Goal: Task Accomplishment & Management: Use online tool/utility

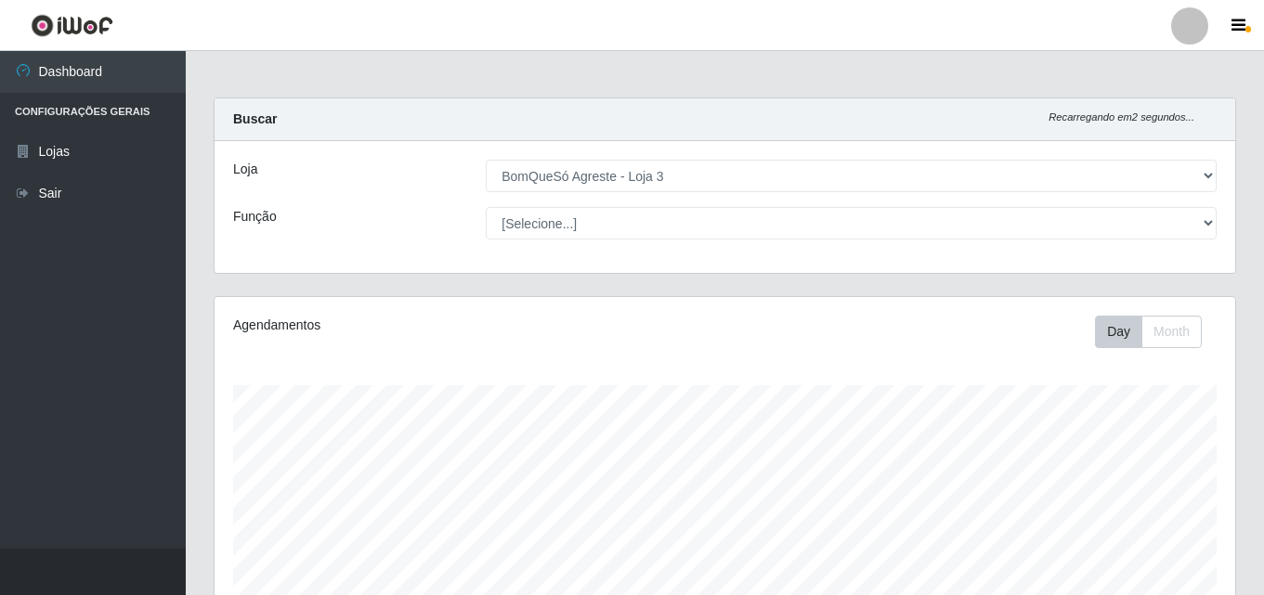
select select "215"
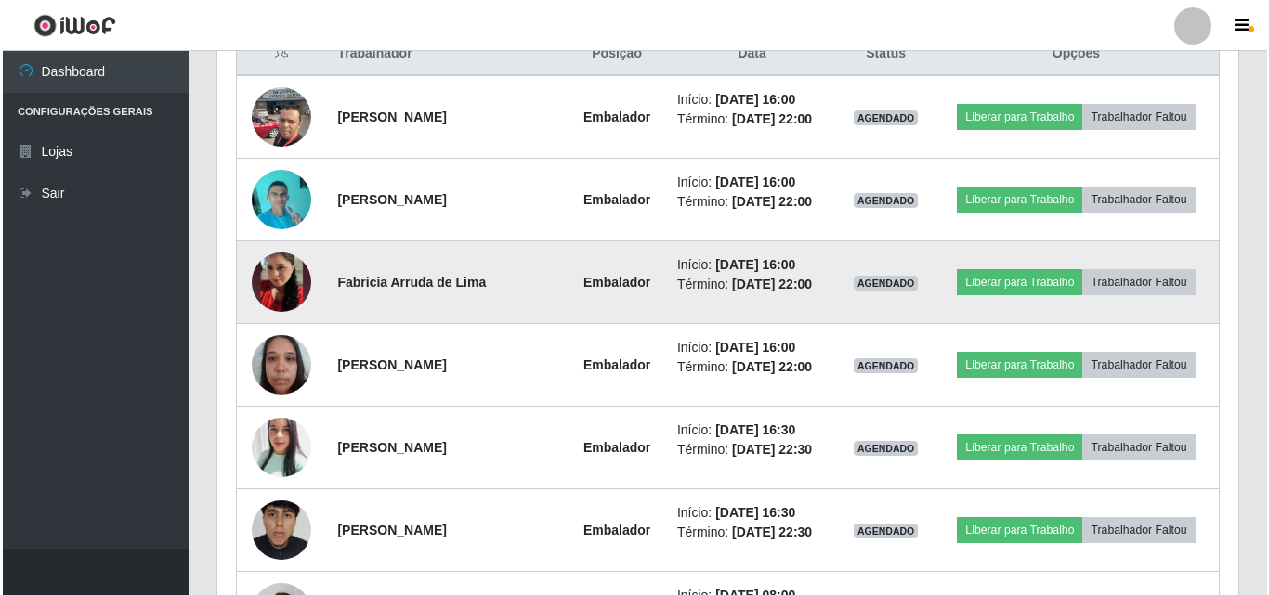
scroll to position [772, 0]
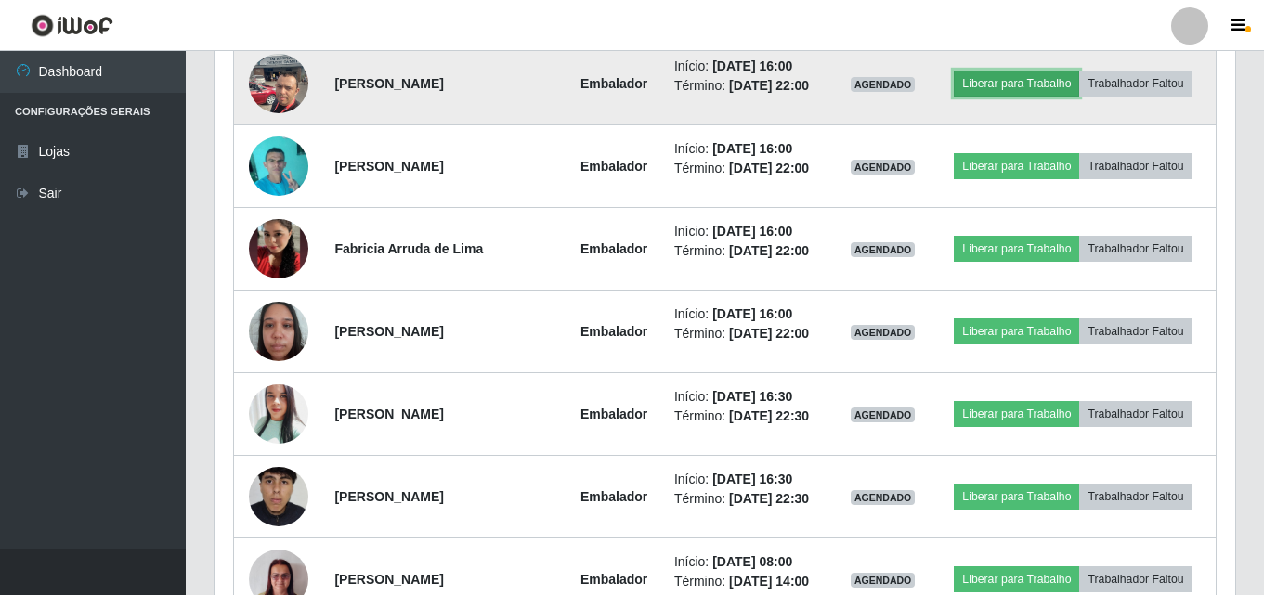
click at [1014, 85] on button "Liberar para Trabalho" at bounding box center [1016, 84] width 125 height 26
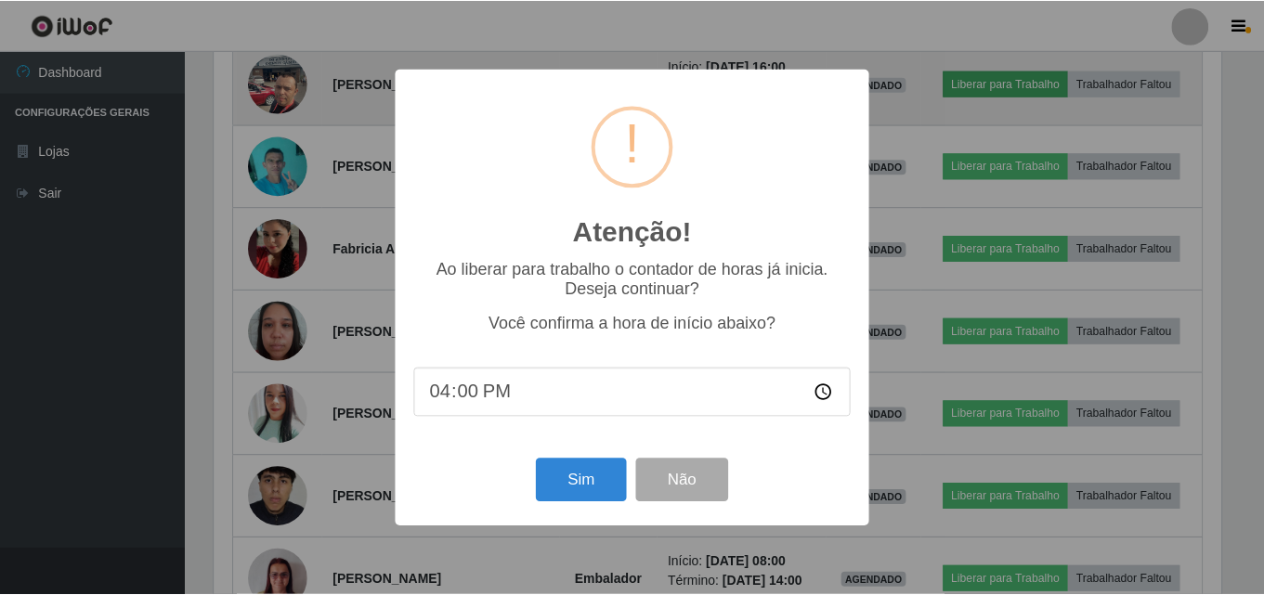
scroll to position [385, 1011]
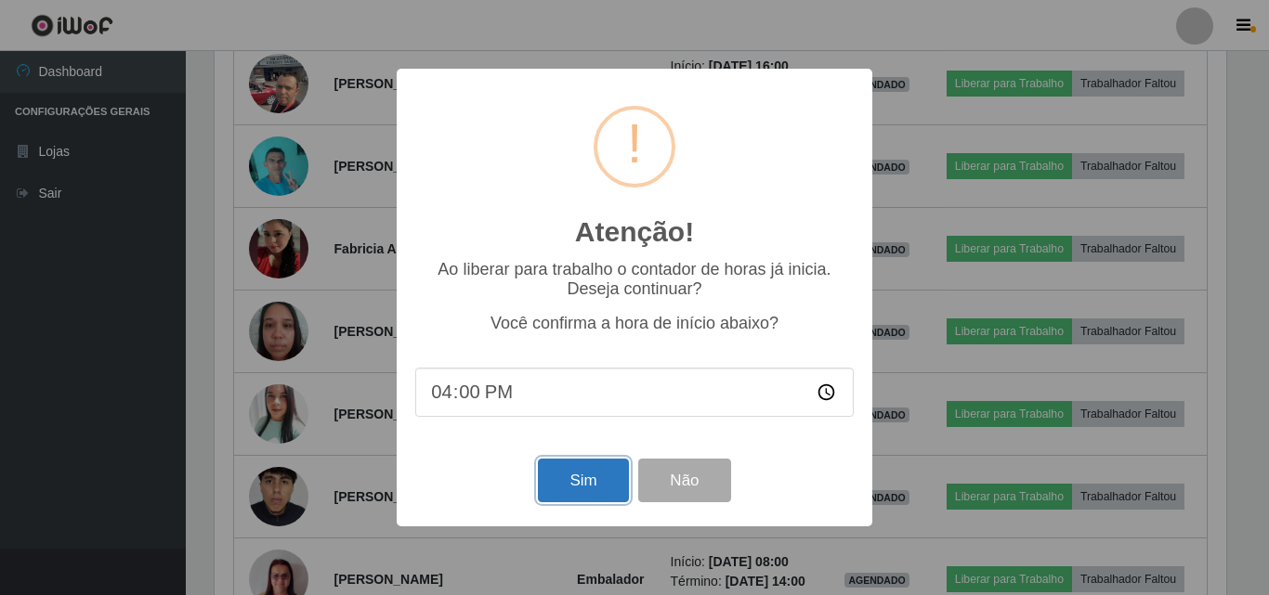
click at [575, 484] on button "Sim" at bounding box center [583, 481] width 90 height 44
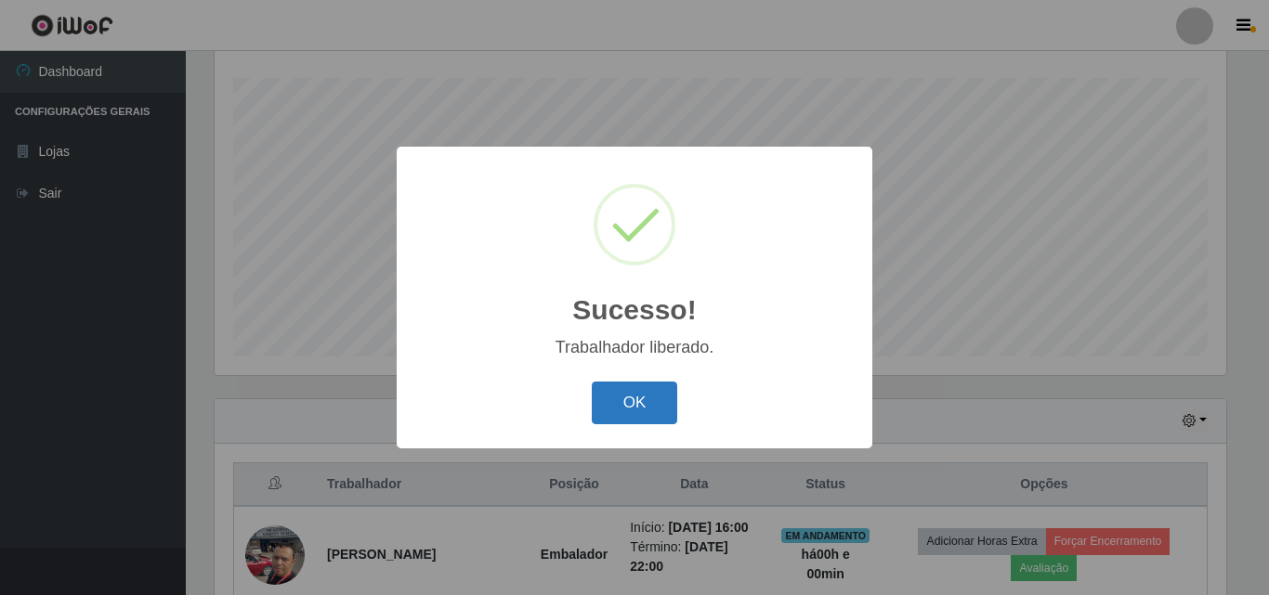
click at [631, 398] on button "OK" at bounding box center [635, 404] width 86 height 44
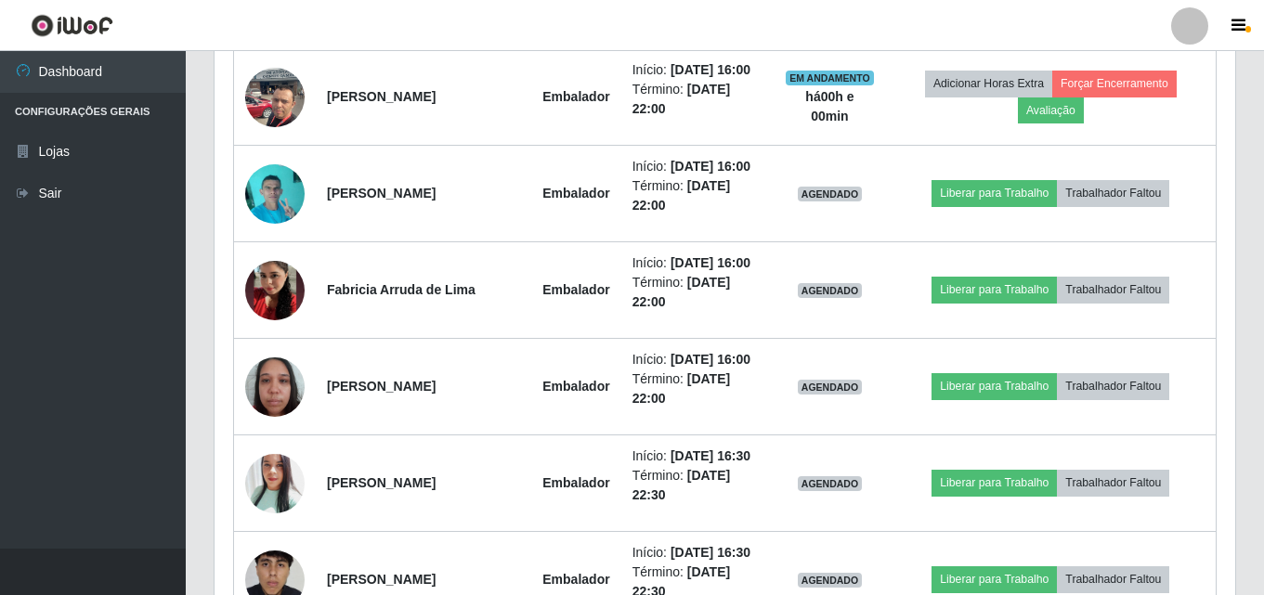
scroll to position [772, 0]
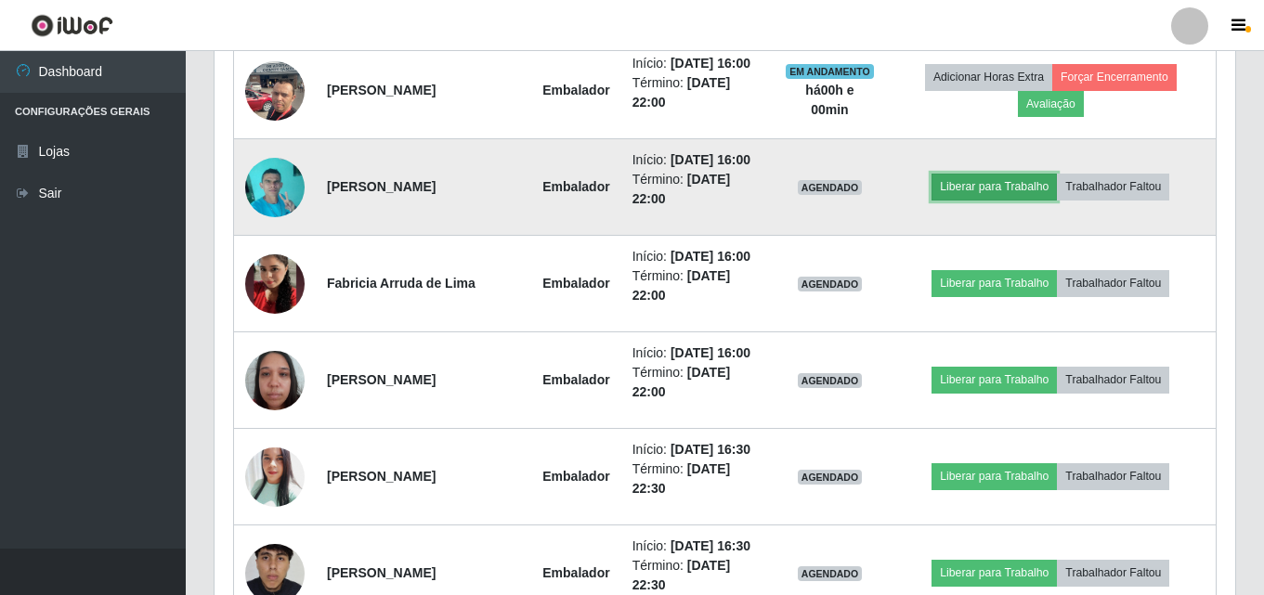
click at [969, 200] on button "Liberar para Trabalho" at bounding box center [993, 187] width 125 height 26
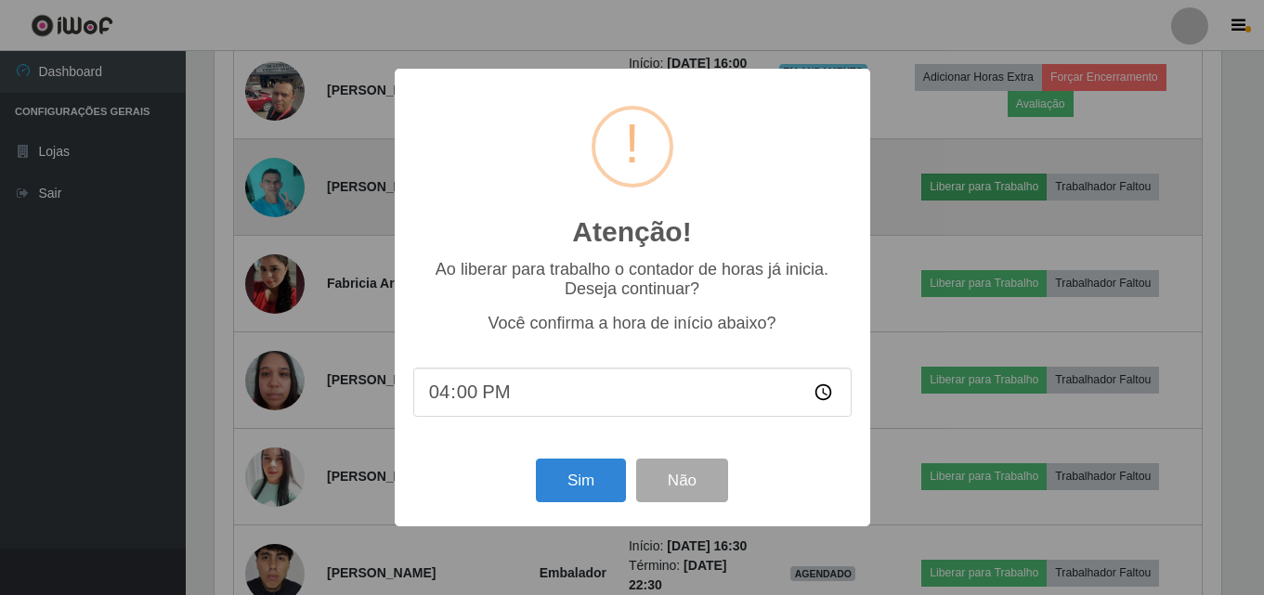
scroll to position [385, 1011]
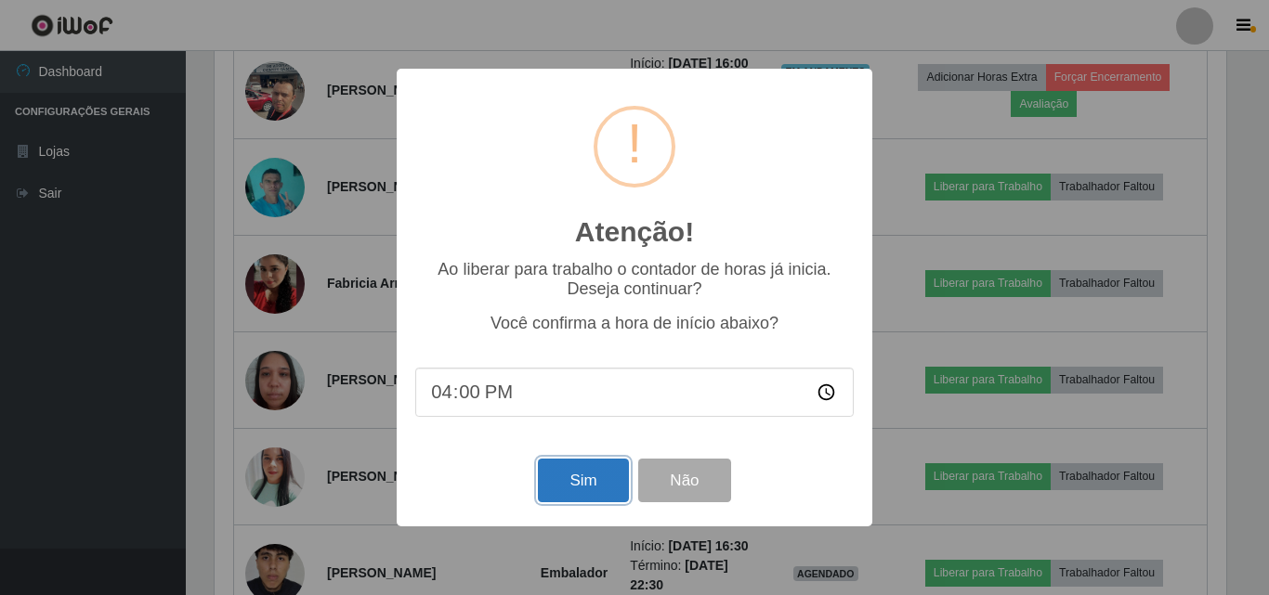
click at [591, 465] on button "Sim" at bounding box center [583, 481] width 90 height 44
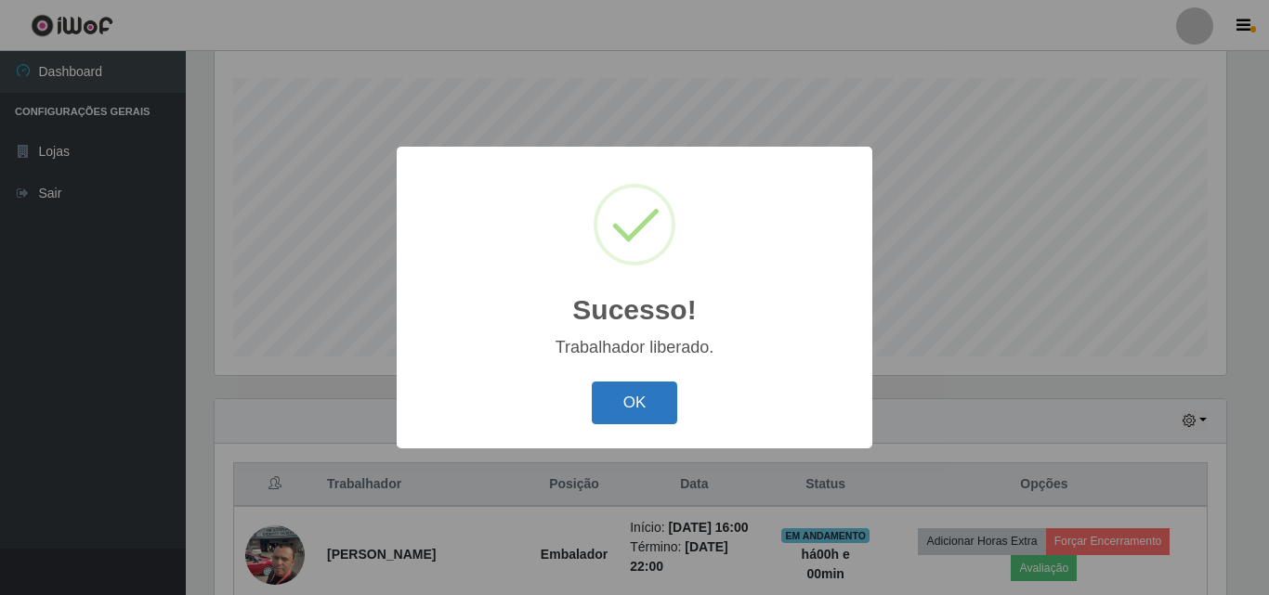
click at [636, 406] on button "OK" at bounding box center [635, 404] width 86 height 44
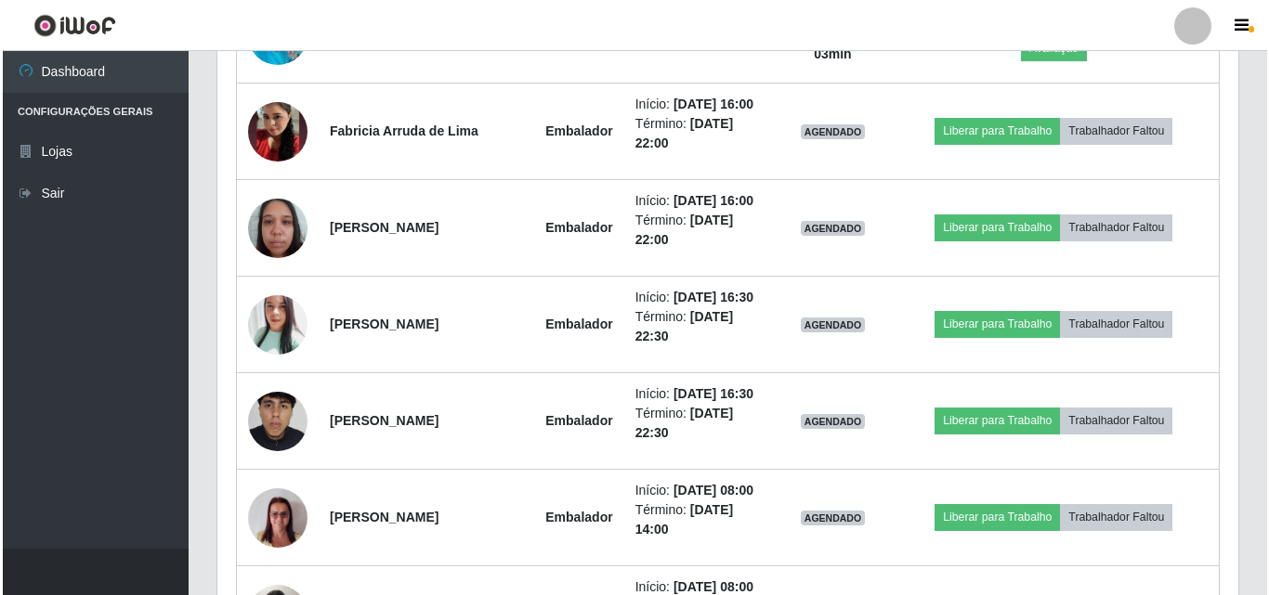
scroll to position [957, 0]
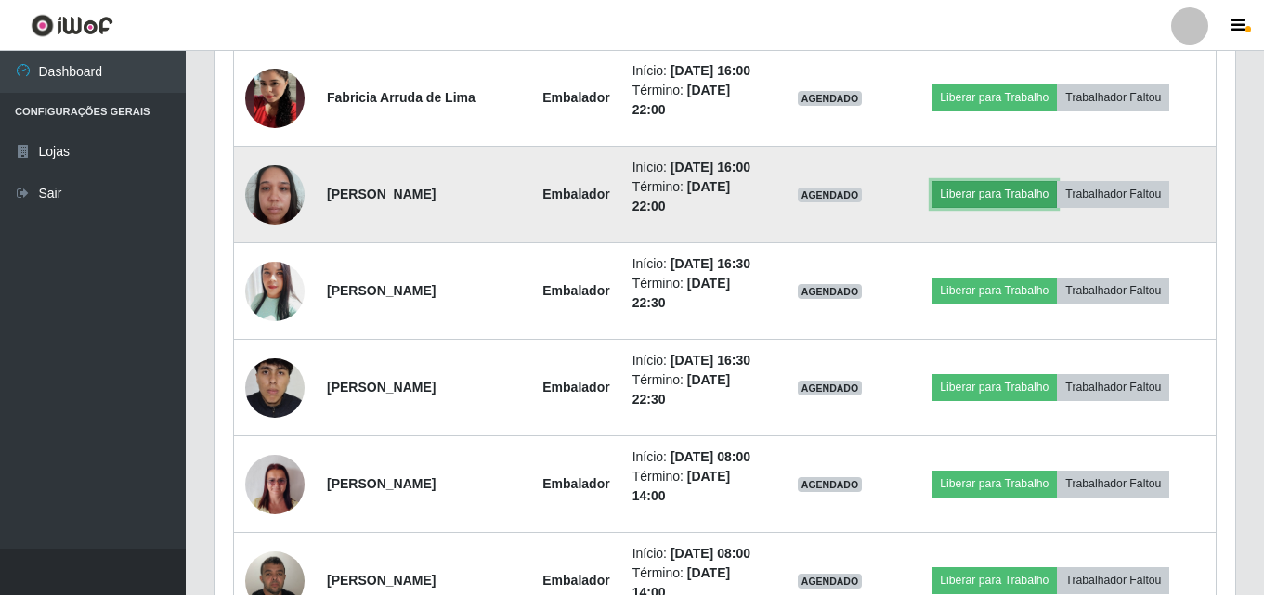
click at [977, 207] on button "Liberar para Trabalho" at bounding box center [993, 194] width 125 height 26
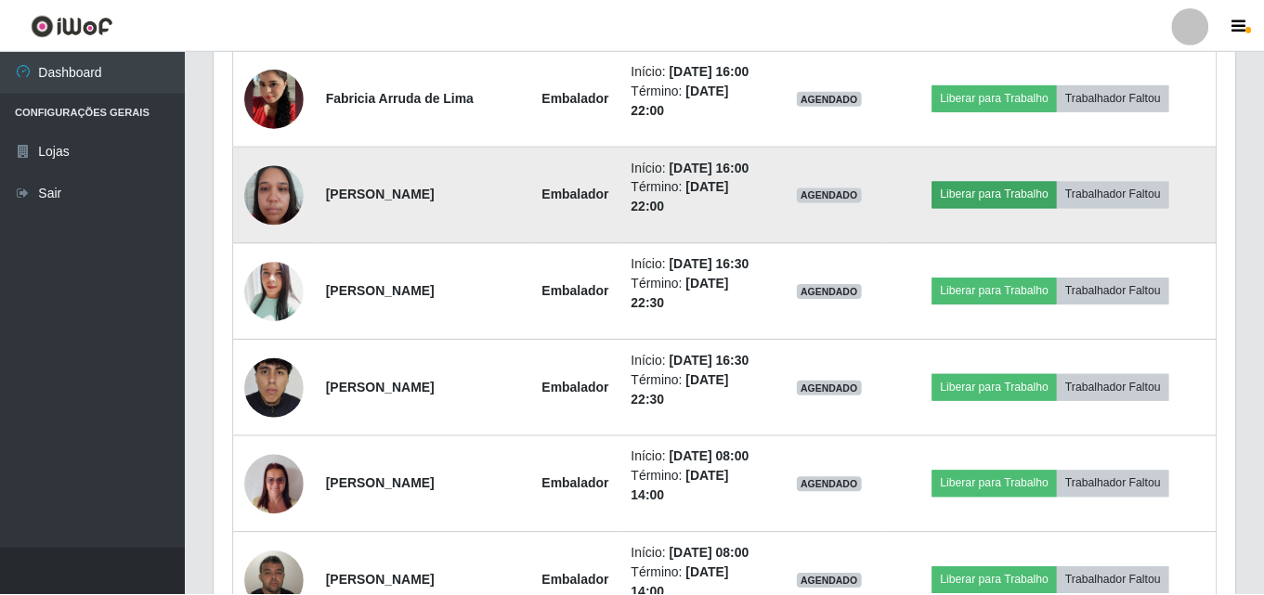
scroll to position [385, 1011]
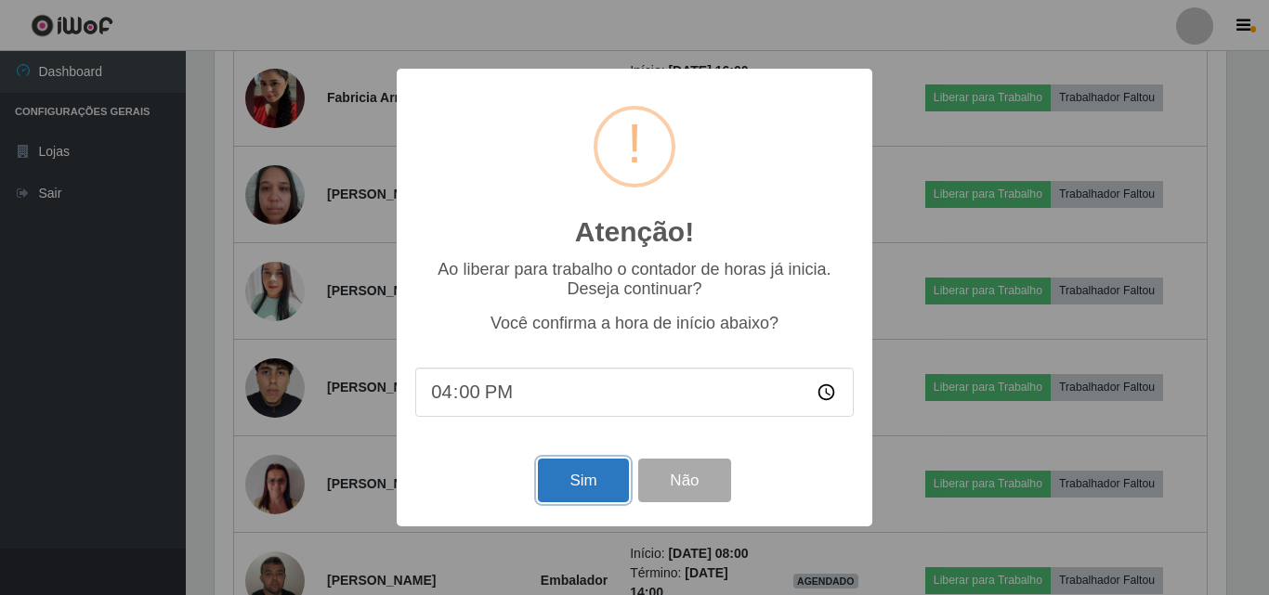
click at [566, 477] on button "Sim" at bounding box center [583, 481] width 90 height 44
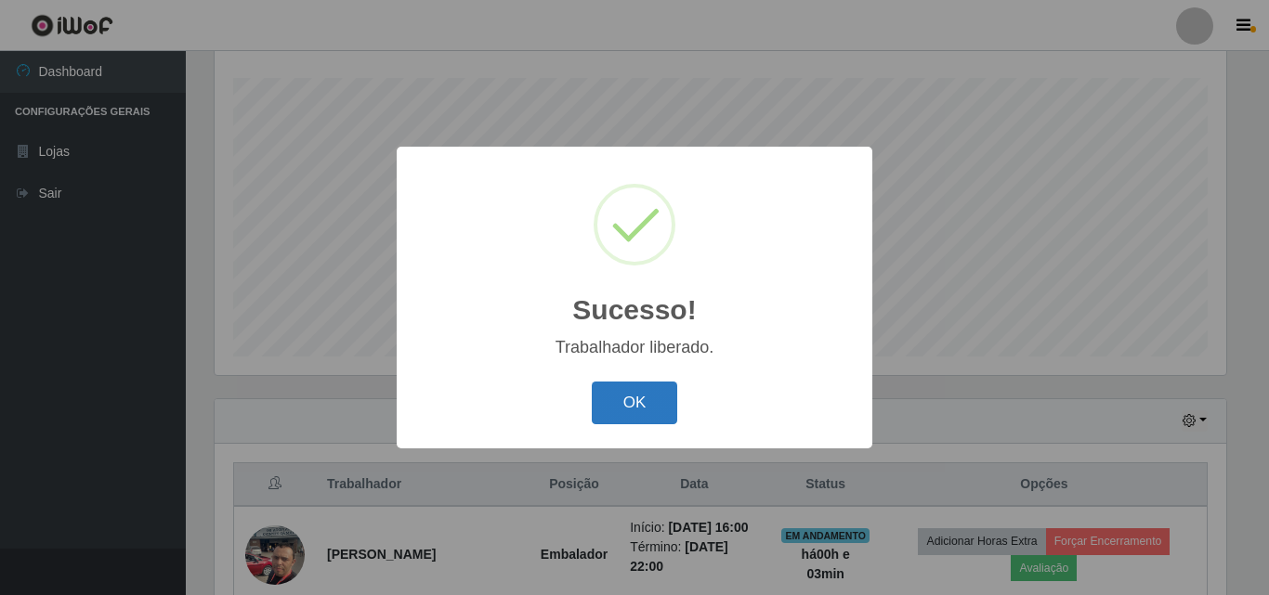
click at [635, 402] on button "OK" at bounding box center [635, 404] width 86 height 44
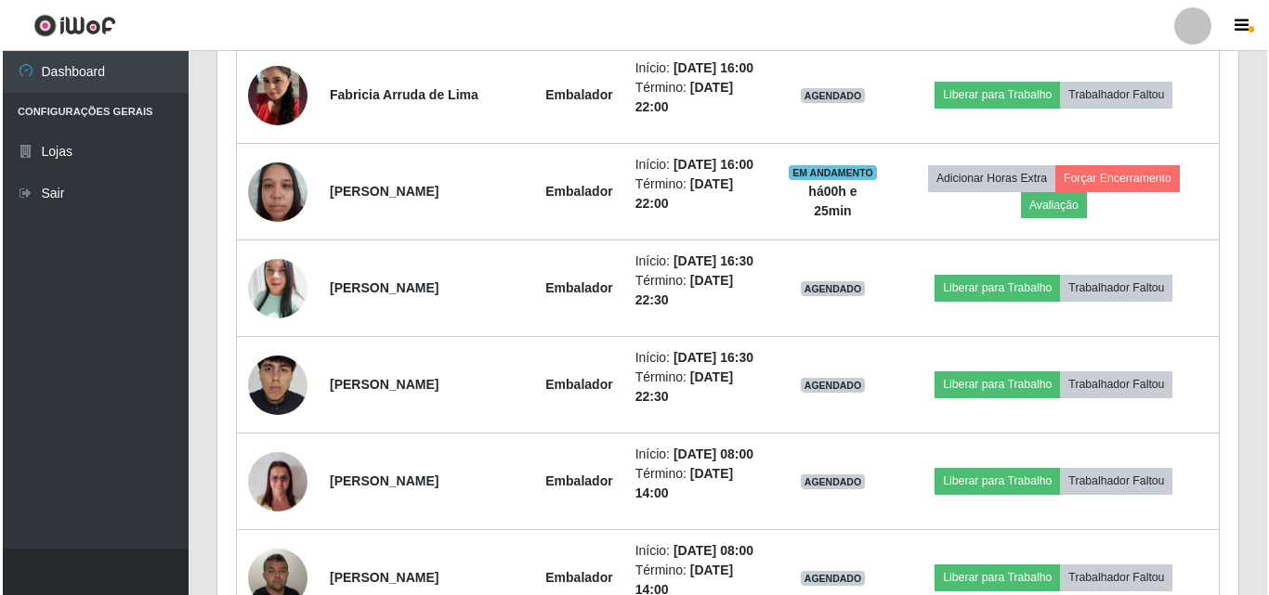
scroll to position [957, 0]
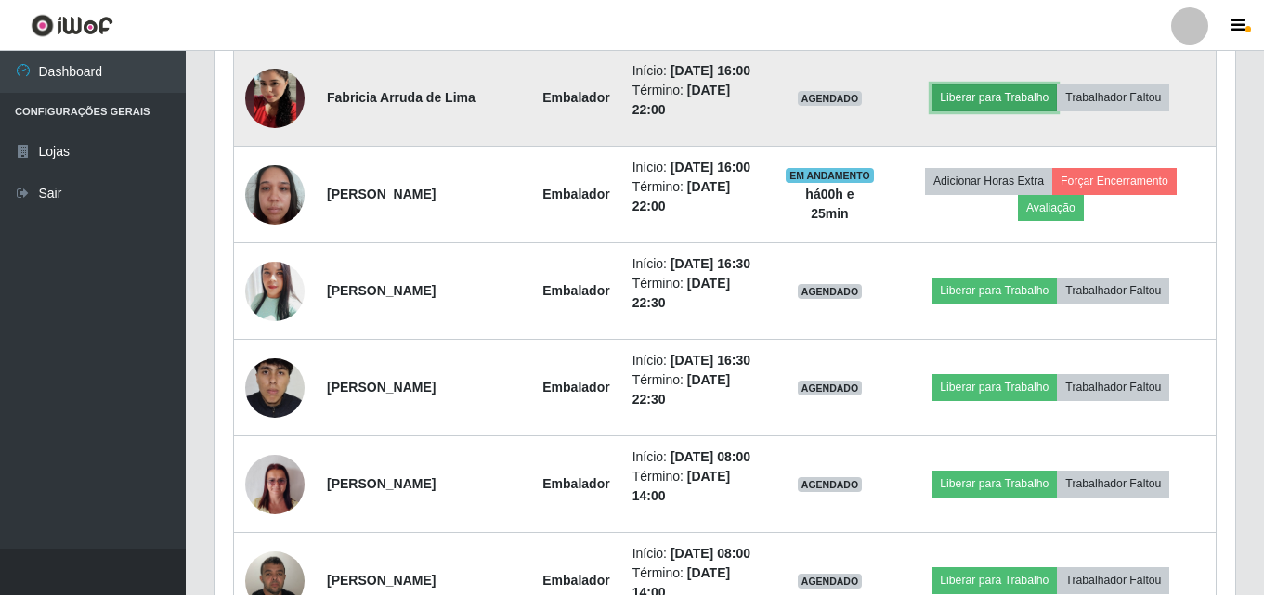
click at [998, 111] on button "Liberar para Trabalho" at bounding box center [993, 98] width 125 height 26
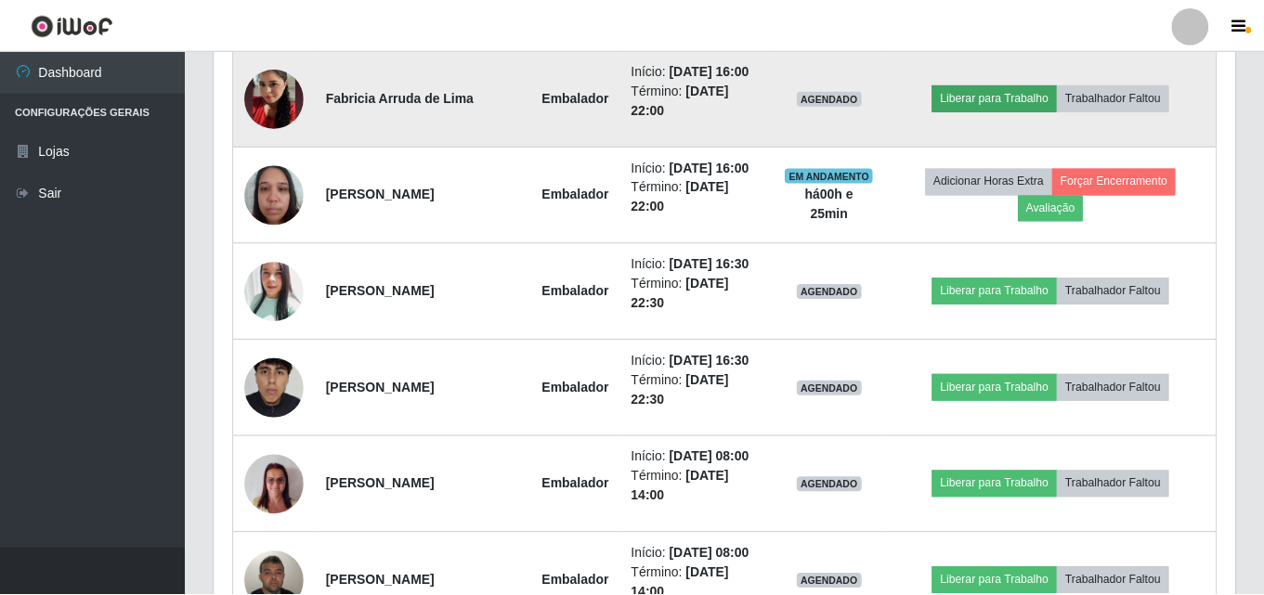
scroll to position [385, 1011]
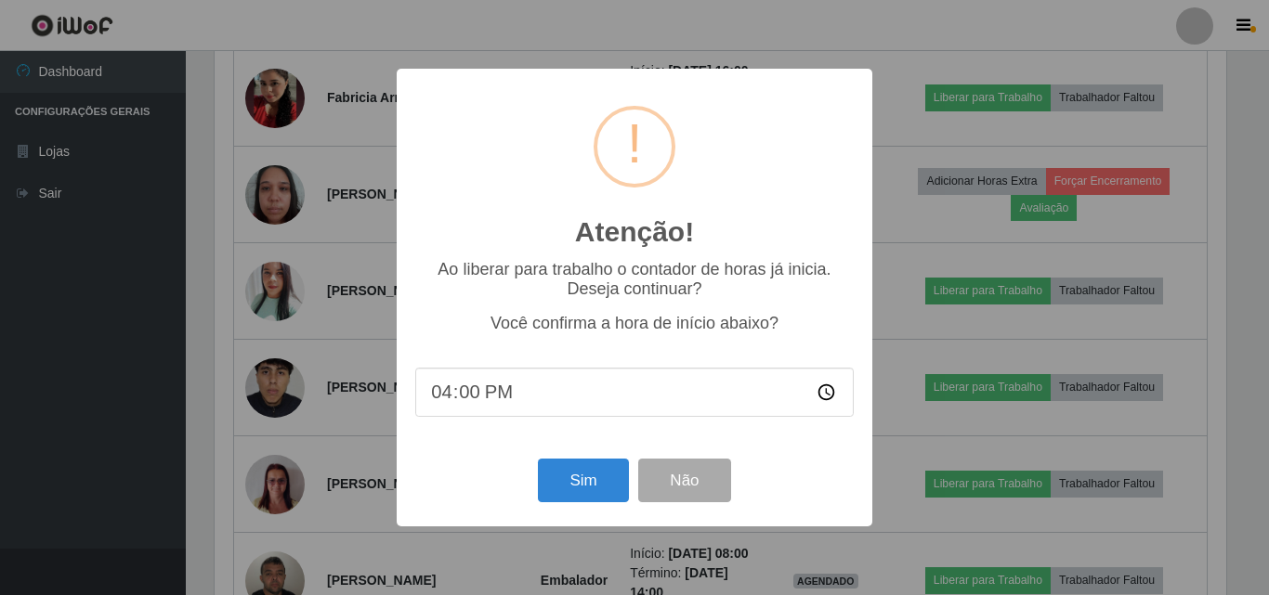
click at [517, 398] on input "16:00" at bounding box center [634, 392] width 438 height 49
click at [824, 398] on input "16:00" at bounding box center [634, 392] width 438 height 49
type input "16:25"
click at [571, 477] on button "Sim" at bounding box center [583, 481] width 90 height 44
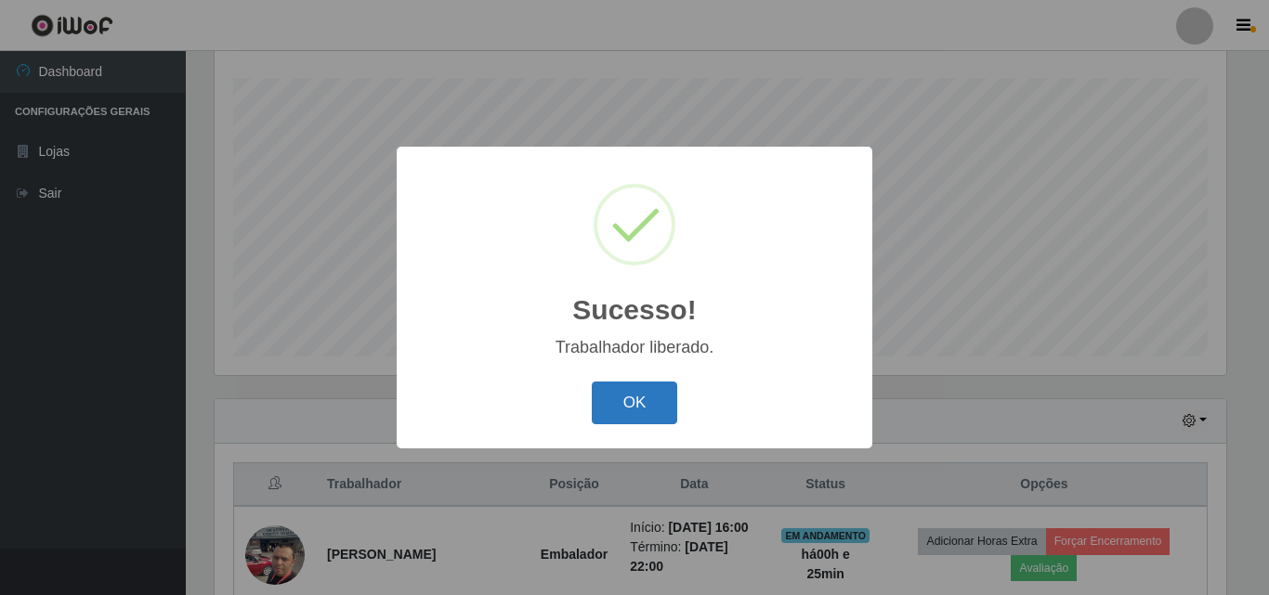
click at [628, 410] on button "OK" at bounding box center [635, 404] width 86 height 44
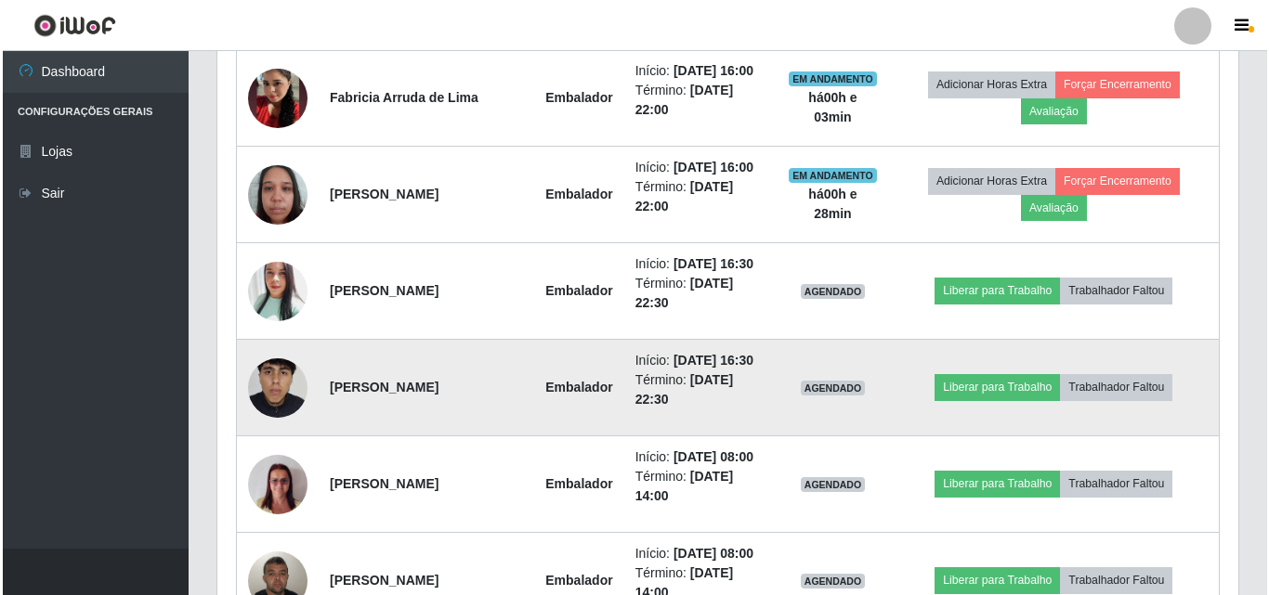
scroll to position [1050, 0]
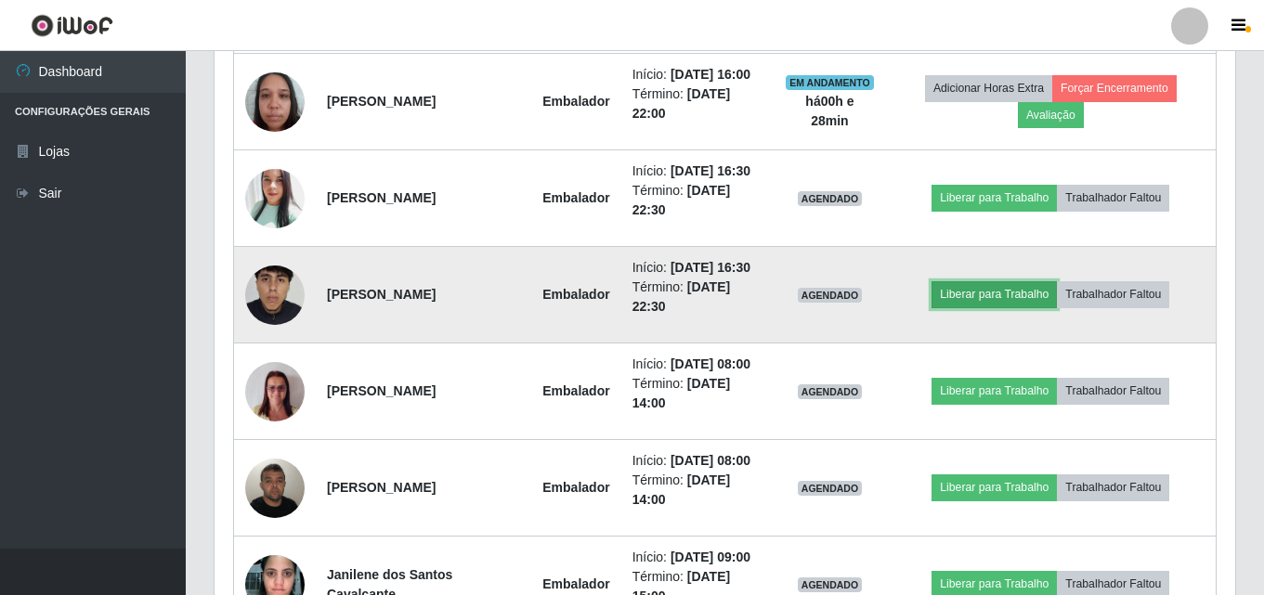
click at [987, 307] on button "Liberar para Trabalho" at bounding box center [993, 294] width 125 height 26
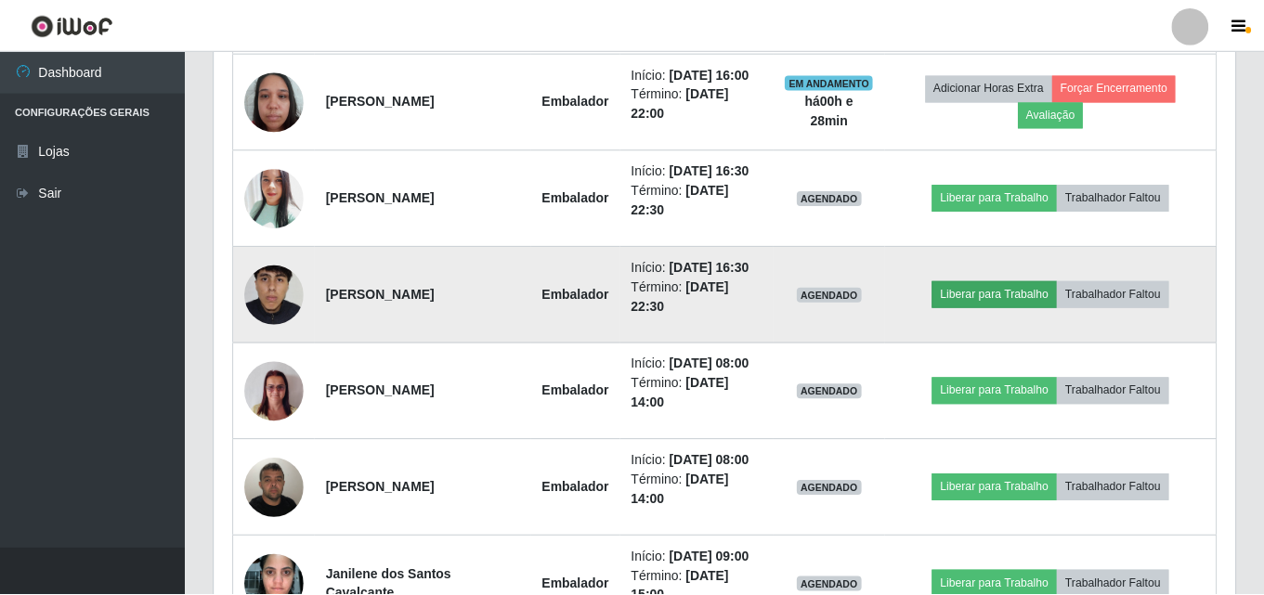
scroll to position [385, 1011]
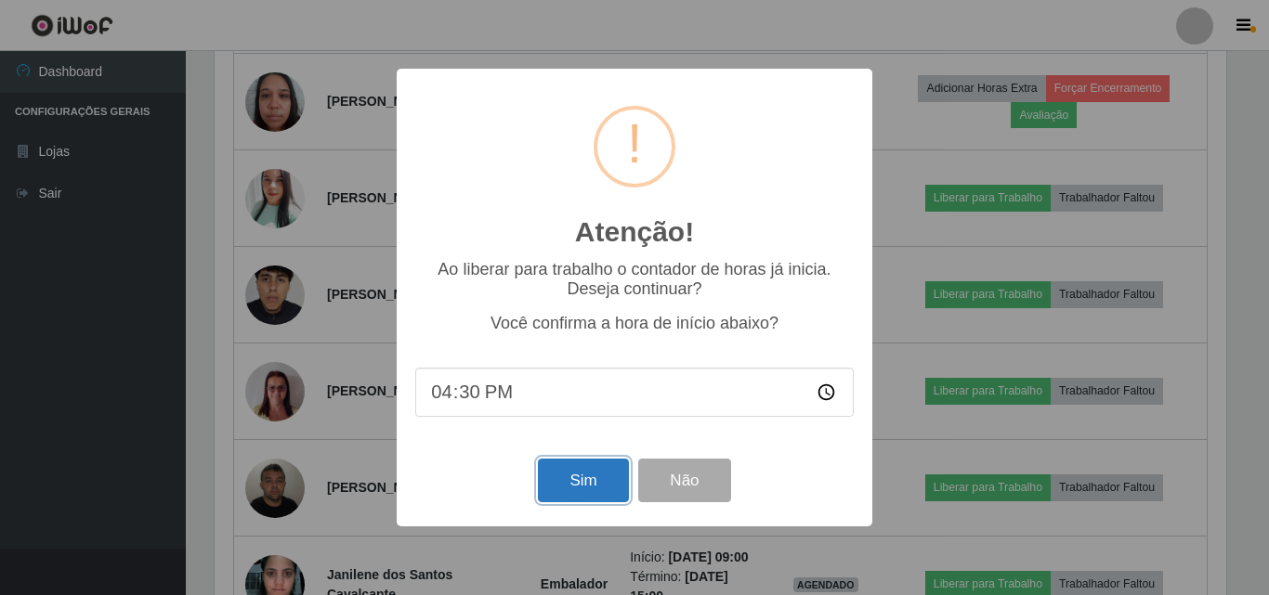
click at [575, 473] on button "Sim" at bounding box center [583, 481] width 90 height 44
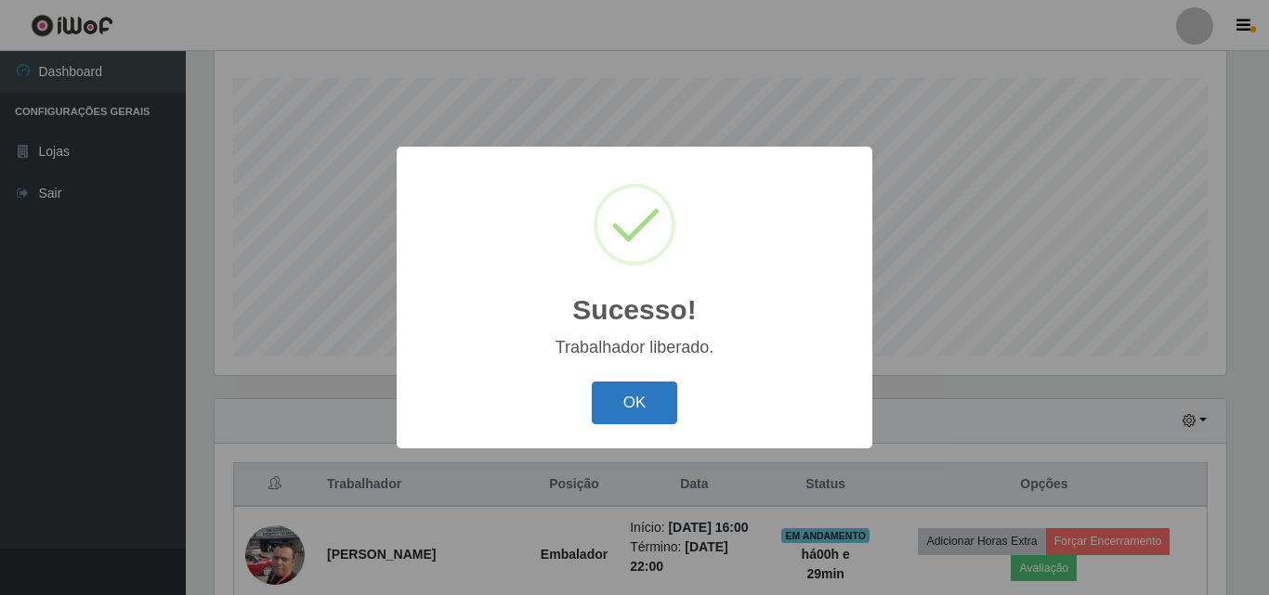
click at [624, 388] on button "OK" at bounding box center [635, 404] width 86 height 44
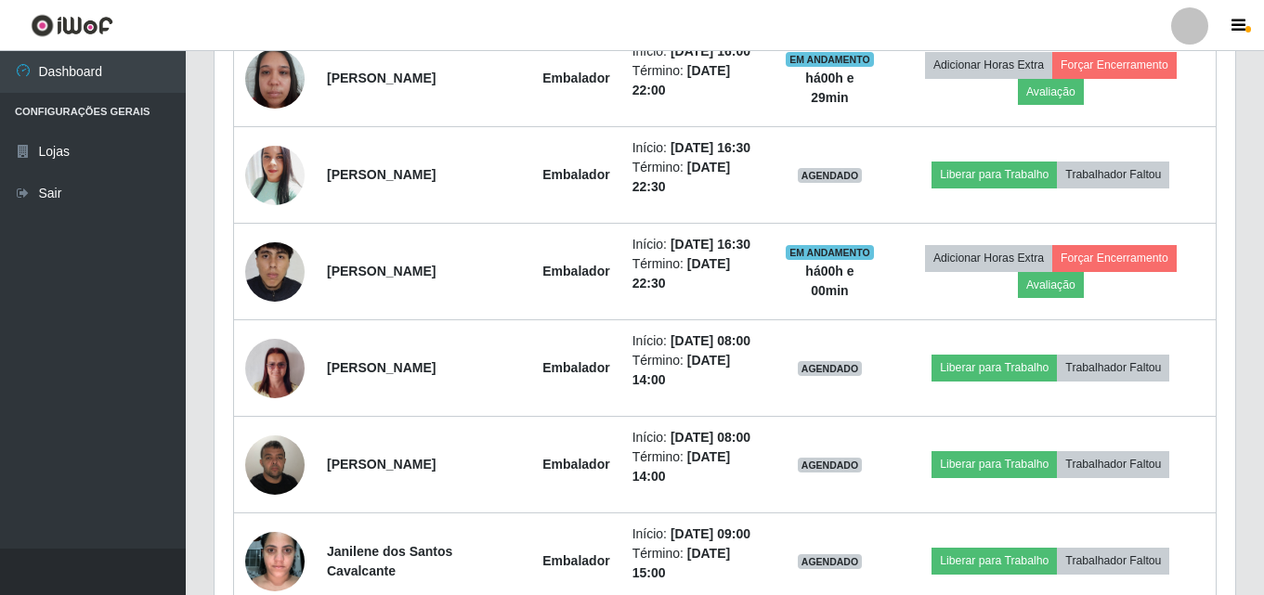
scroll to position [1050, 0]
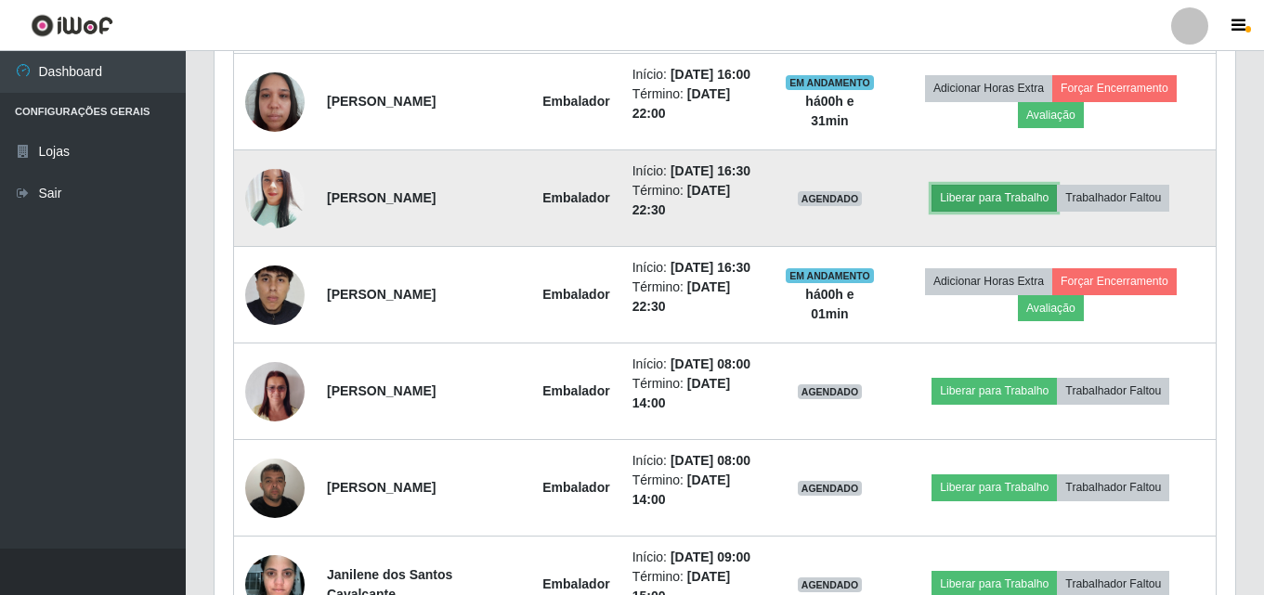
click at [1032, 211] on button "Liberar para Trabalho" at bounding box center [993, 198] width 125 height 26
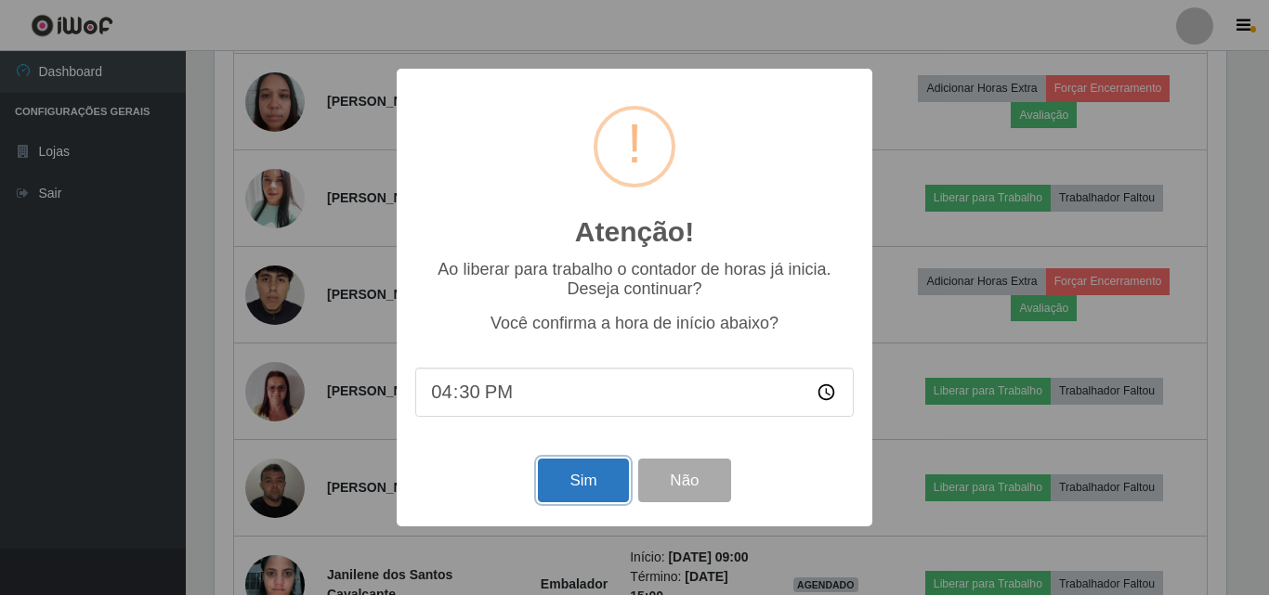
click at [588, 481] on button "Sim" at bounding box center [583, 481] width 90 height 44
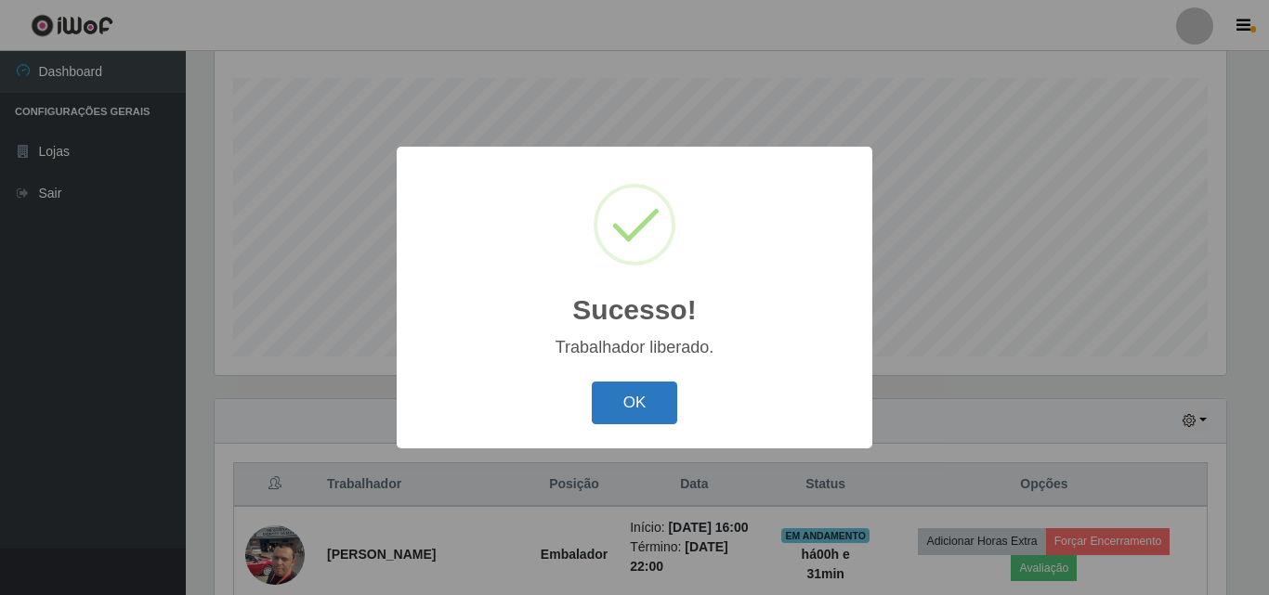
click at [636, 398] on button "OK" at bounding box center [635, 404] width 86 height 44
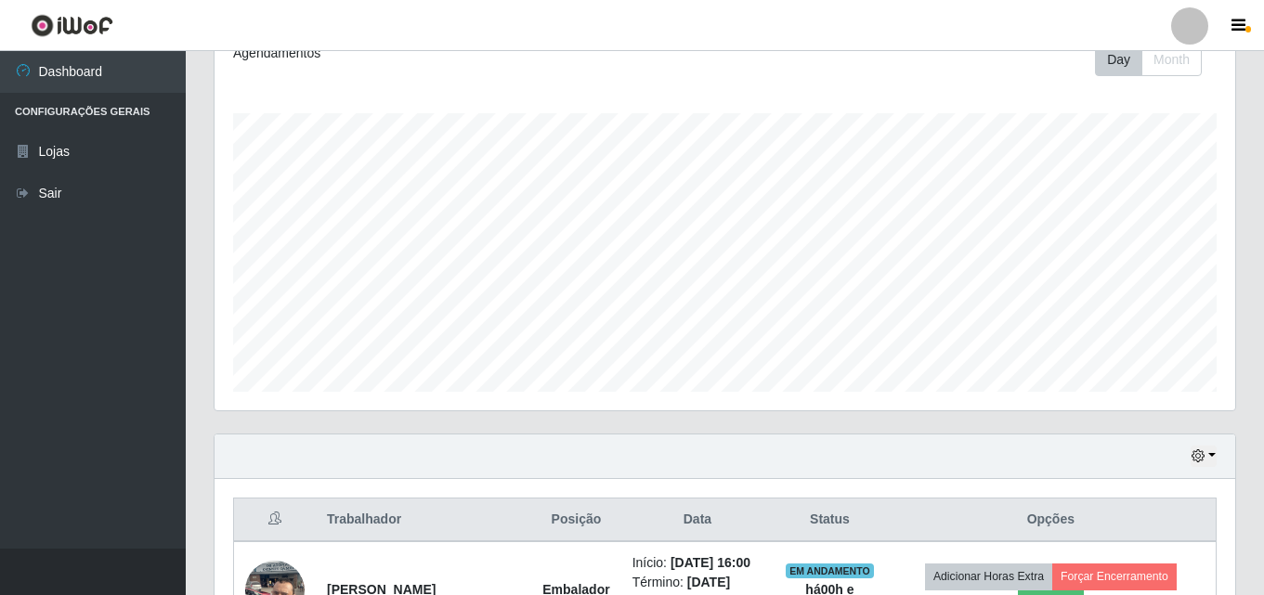
scroll to position [215, 0]
